Goal: Transaction & Acquisition: Obtain resource

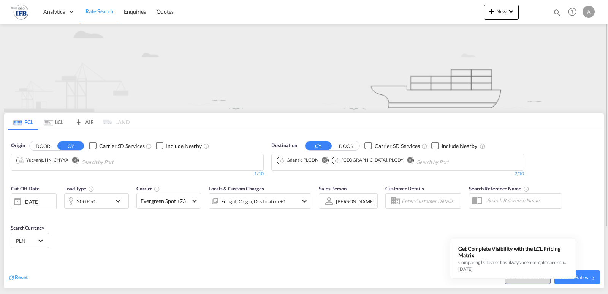
click at [327, 160] on md-icon "Remove" at bounding box center [325, 160] width 6 height 6
click at [327, 160] on md-chip "[GEOGRAPHIC_DATA], PLGDY" at bounding box center [317, 161] width 82 height 8
click at [352, 160] on md-icon "Remove" at bounding box center [355, 160] width 6 height 6
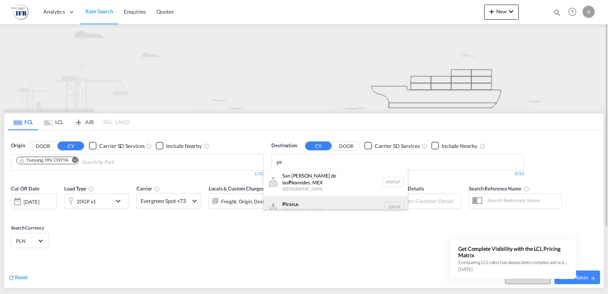
type input "pir"
click at [317, 204] on div "Pir aeus [GEOGRAPHIC_DATA] GRPIR" at bounding box center [335, 207] width 144 height 23
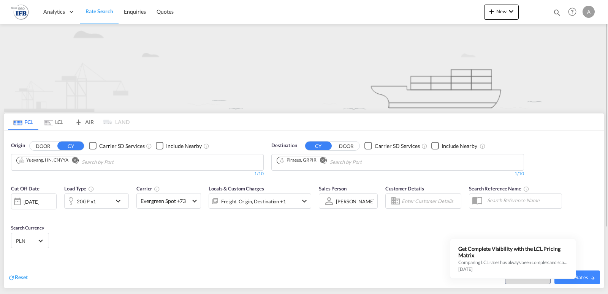
click at [584, 275] on span "Search Rates" at bounding box center [577, 278] width 36 height 6
type input "CNYYA to GRPIR / [DATE]"
